Goal: Communication & Community: Answer question/provide support

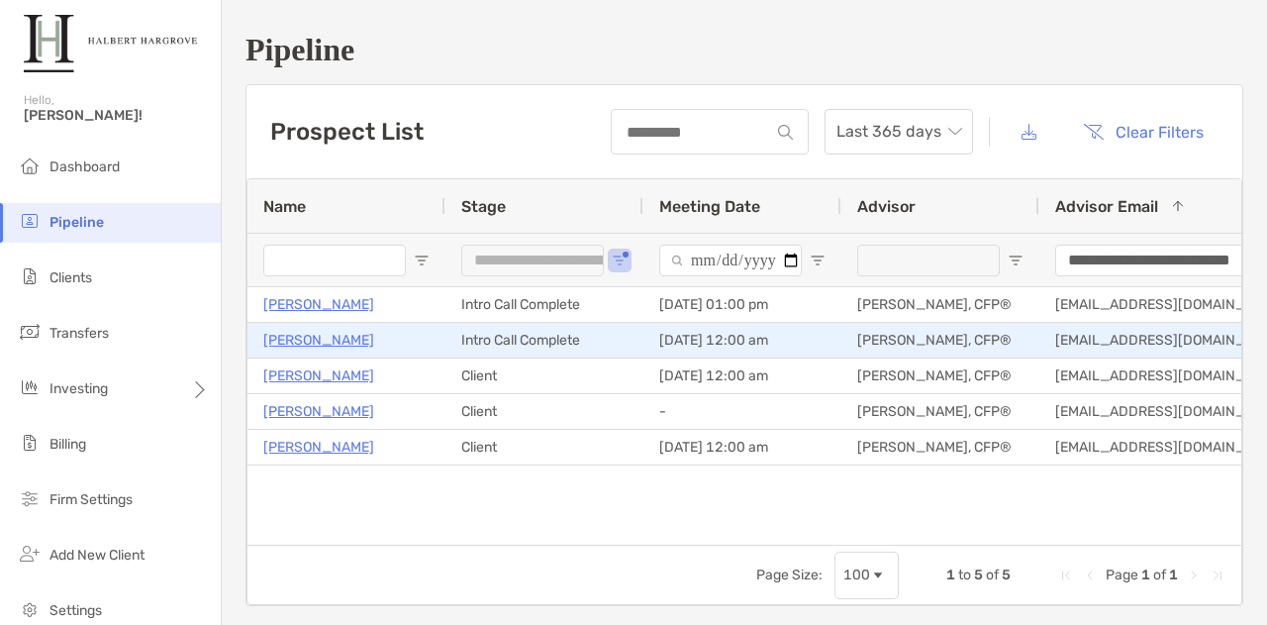
click at [331, 339] on p "[PERSON_NAME]" at bounding box center [318, 340] width 111 height 25
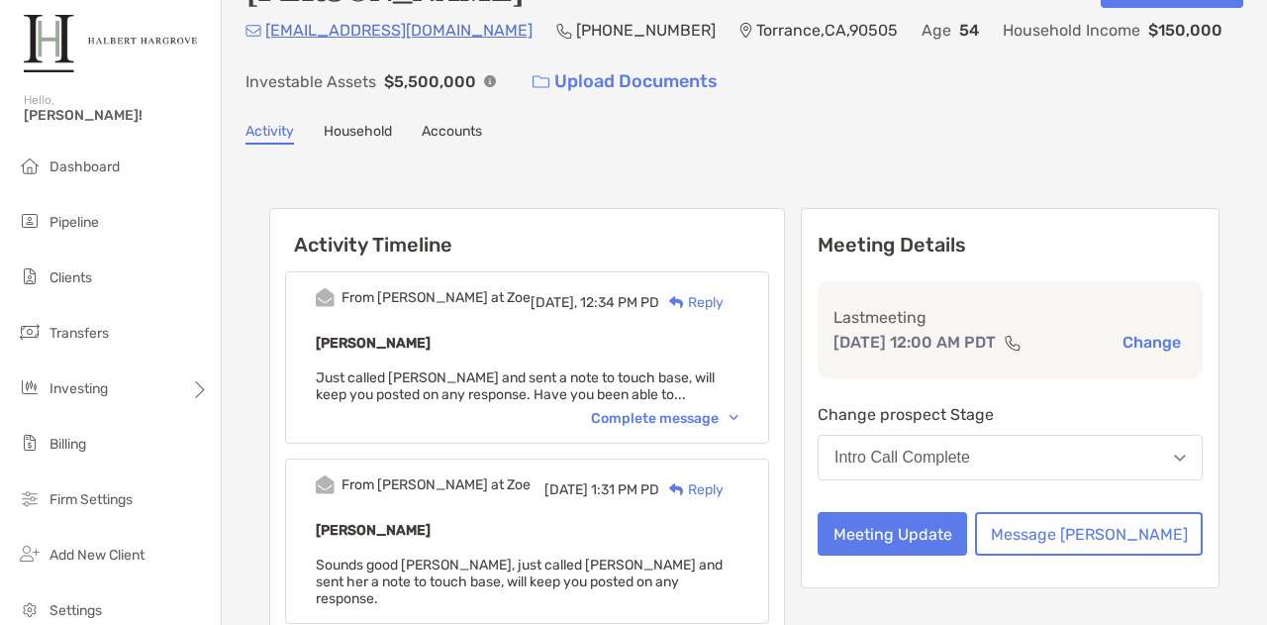
click at [739, 410] on div "Complete message" at bounding box center [665, 418] width 148 height 17
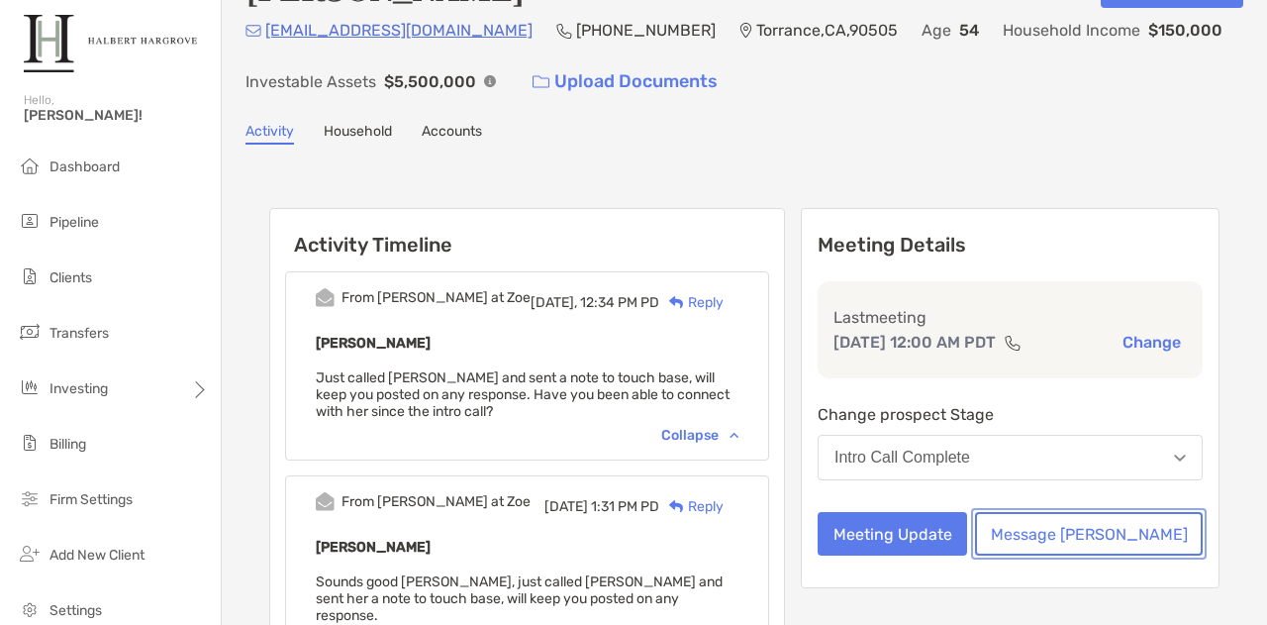
click at [1109, 555] on button "Message Zoe" at bounding box center [1089, 534] width 228 height 44
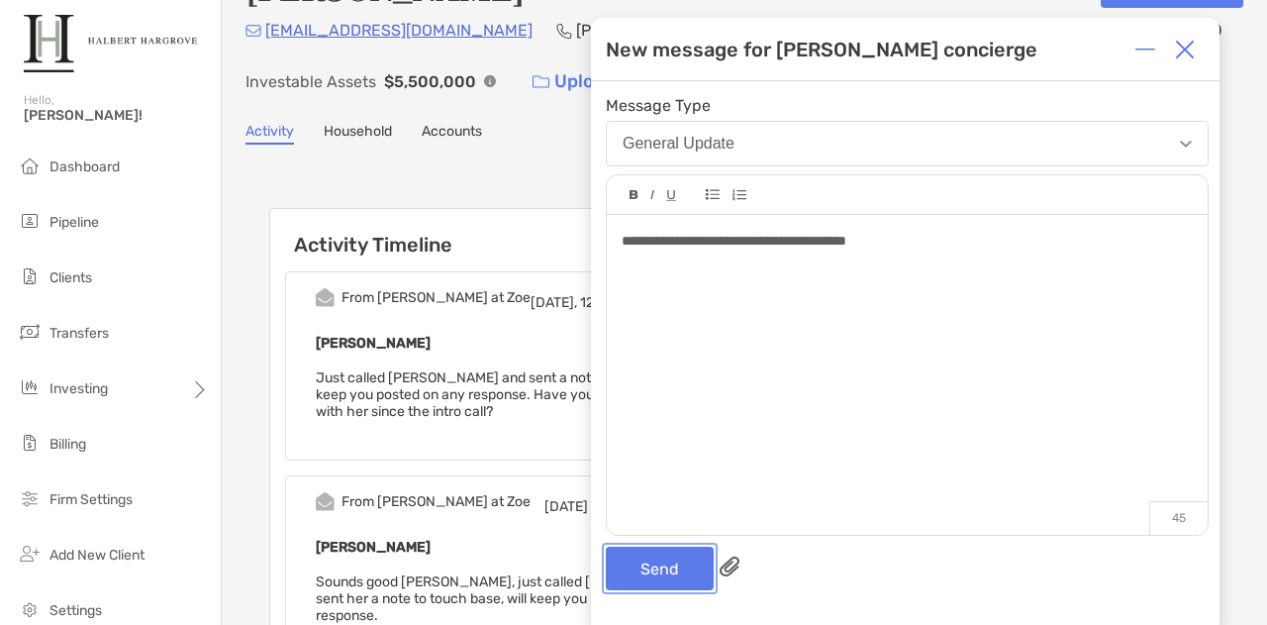
click at [656, 569] on button "Send" at bounding box center [660, 569] width 108 height 44
